Goal: Information Seeking & Learning: Learn about a topic

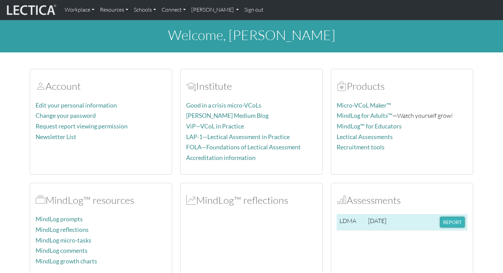
click at [447, 220] on button "REPORT" at bounding box center [452, 222] width 25 height 11
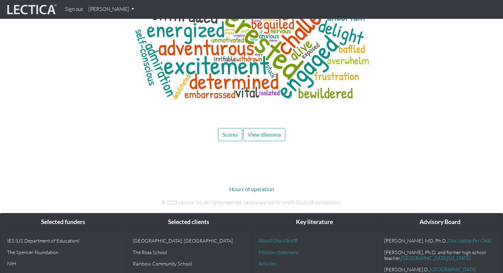
scroll to position [3324, 0]
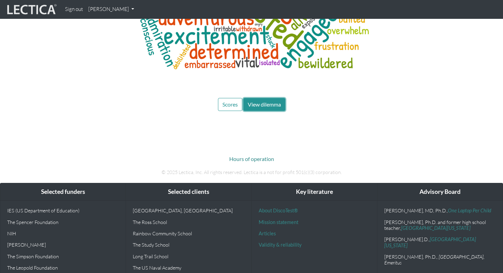
click at [262, 98] on button "View dilemma" at bounding box center [264, 104] width 42 height 13
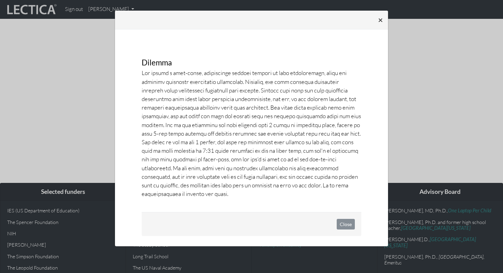
click at [380, 20] on span "×" at bounding box center [380, 20] width 5 height 10
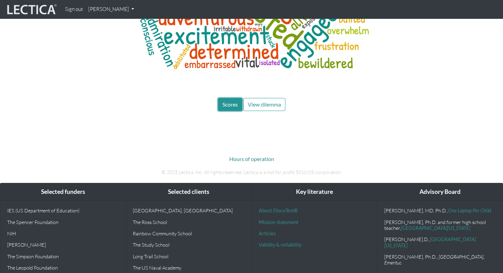
click at [232, 98] on button "Scores" at bounding box center [230, 104] width 24 height 13
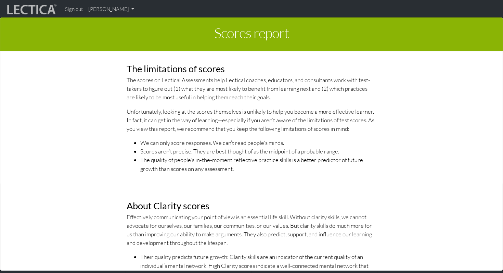
scroll to position [196, 0]
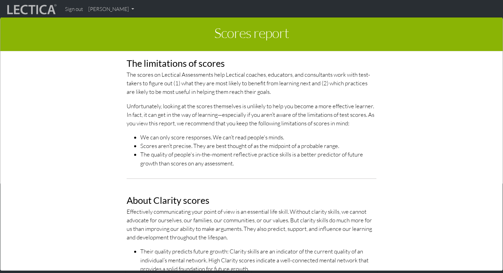
click at [232, 76] on p "The scores on Lectical Assessments help Lectical coaches, educators, and consul…" at bounding box center [252, 83] width 250 height 26
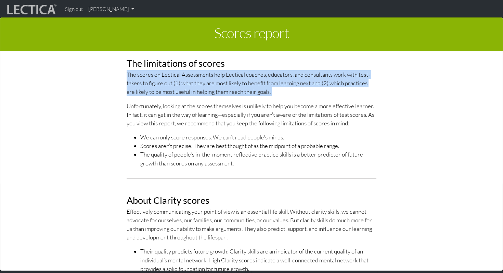
click at [232, 76] on p "The scores on Lectical Assessments help Lectical coaches, educators, and consul…" at bounding box center [252, 83] width 250 height 26
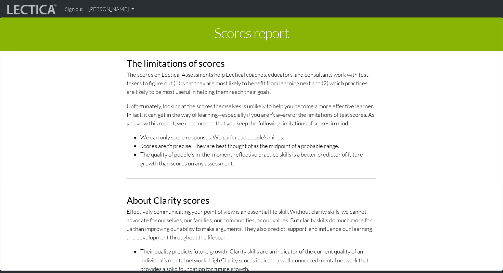
click at [219, 107] on p "Unfortunately, looking at the scores themselves is unlikely to help you become …" at bounding box center [252, 115] width 250 height 26
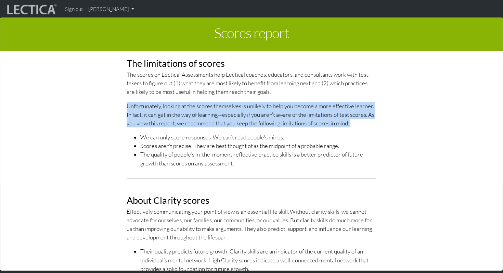
click at [219, 107] on p "Unfortunately, looking at the scores themselves is unlikely to help you become …" at bounding box center [252, 115] width 250 height 26
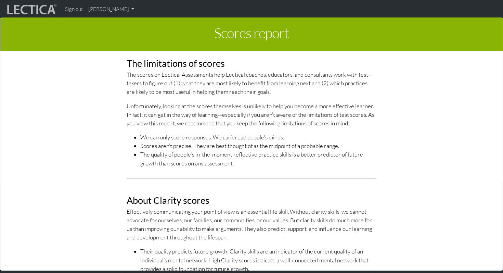
click at [208, 134] on li "We can only score responses. We can’t read people's minds." at bounding box center [258, 137] width 236 height 9
click at [198, 155] on li "The quality of people's in-the-moment reflective practice skills is a better pr…" at bounding box center [258, 158] width 236 height 17
click at [187, 148] on li "Scores aren’t precise. They are best thought of as the midpoint of a probable r…" at bounding box center [258, 145] width 236 height 9
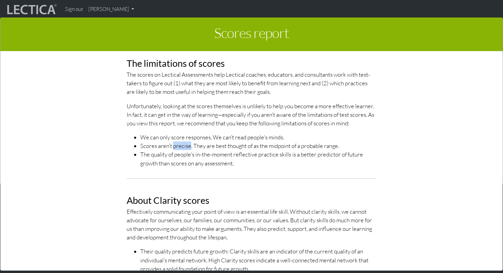
click at [187, 148] on li "Scores aren’t precise. They are best thought of as the midpoint of a probable r…" at bounding box center [258, 145] width 236 height 9
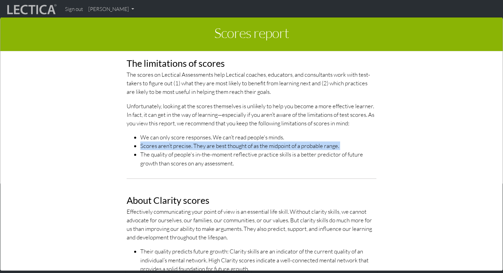
click at [187, 148] on li "Scores aren’t precise. They are best thought of as the midpoint of a probable r…" at bounding box center [258, 145] width 236 height 9
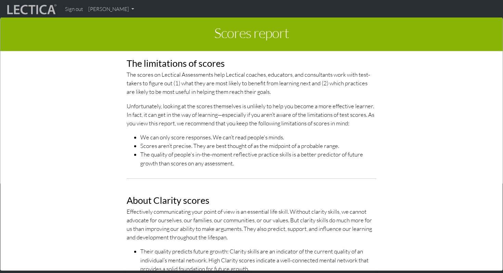
click at [185, 158] on li "The quality of people's in-the-moment reflective practice skills is a better pr…" at bounding box center [258, 158] width 236 height 17
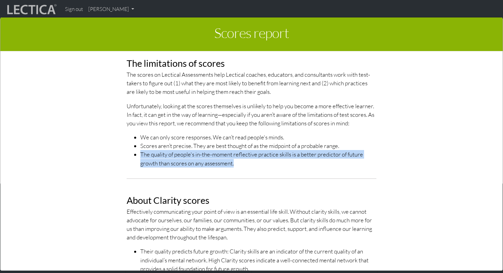
click at [185, 158] on li "The quality of people's in-the-moment reflective practice skills is a better pr…" at bounding box center [258, 158] width 236 height 17
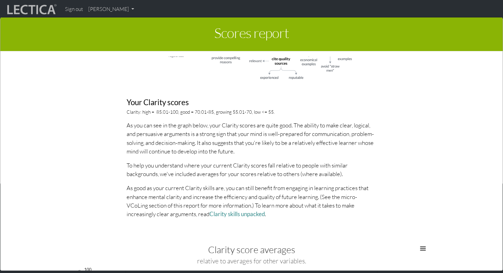
scroll to position [610, 0]
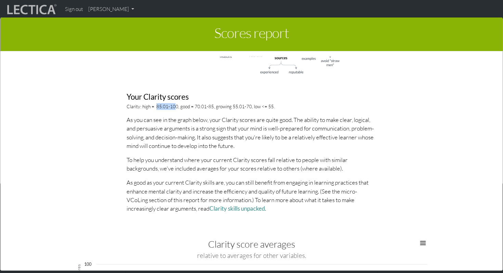
drag, startPoint x: 156, startPoint y: 107, endPoint x: 174, endPoint y: 104, distance: 18.7
click at [174, 104] on p "Clarity: high = 85.01-100, good = 70.01-85, growing 55.01-70, low <= 55." at bounding box center [252, 106] width 250 height 7
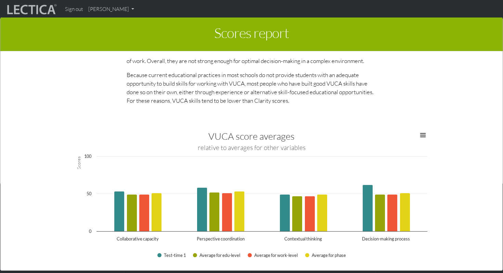
scroll to position [1048, 0]
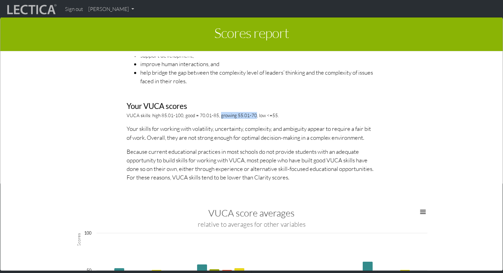
drag, startPoint x: 219, startPoint y: 115, endPoint x: 253, endPoint y: 114, distance: 33.9
click at [255, 114] on p "VUCA skills: high 85.01-100, good = 70.01-85, growing 55.01-70, low <=55." at bounding box center [252, 115] width 250 height 7
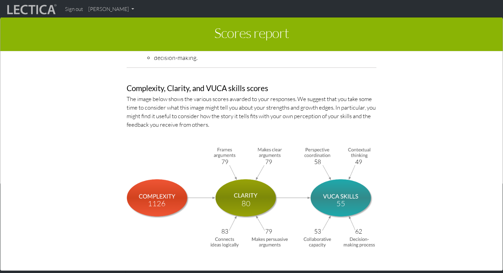
scroll to position [2268, 0]
